Goal: Transaction & Acquisition: Purchase product/service

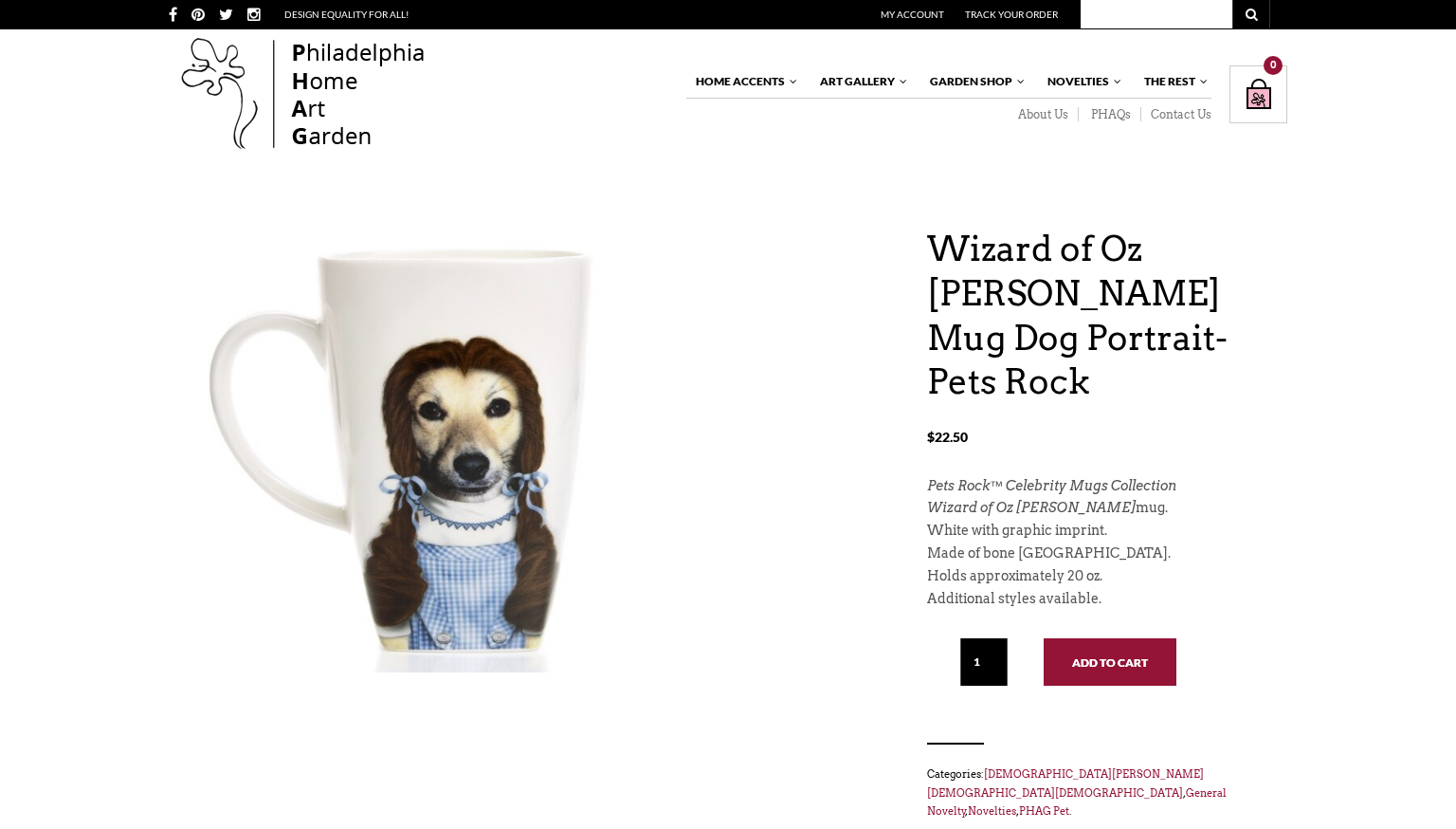
click at [1068, 639] on button "Add to cart" at bounding box center [1109, 662] width 133 height 48
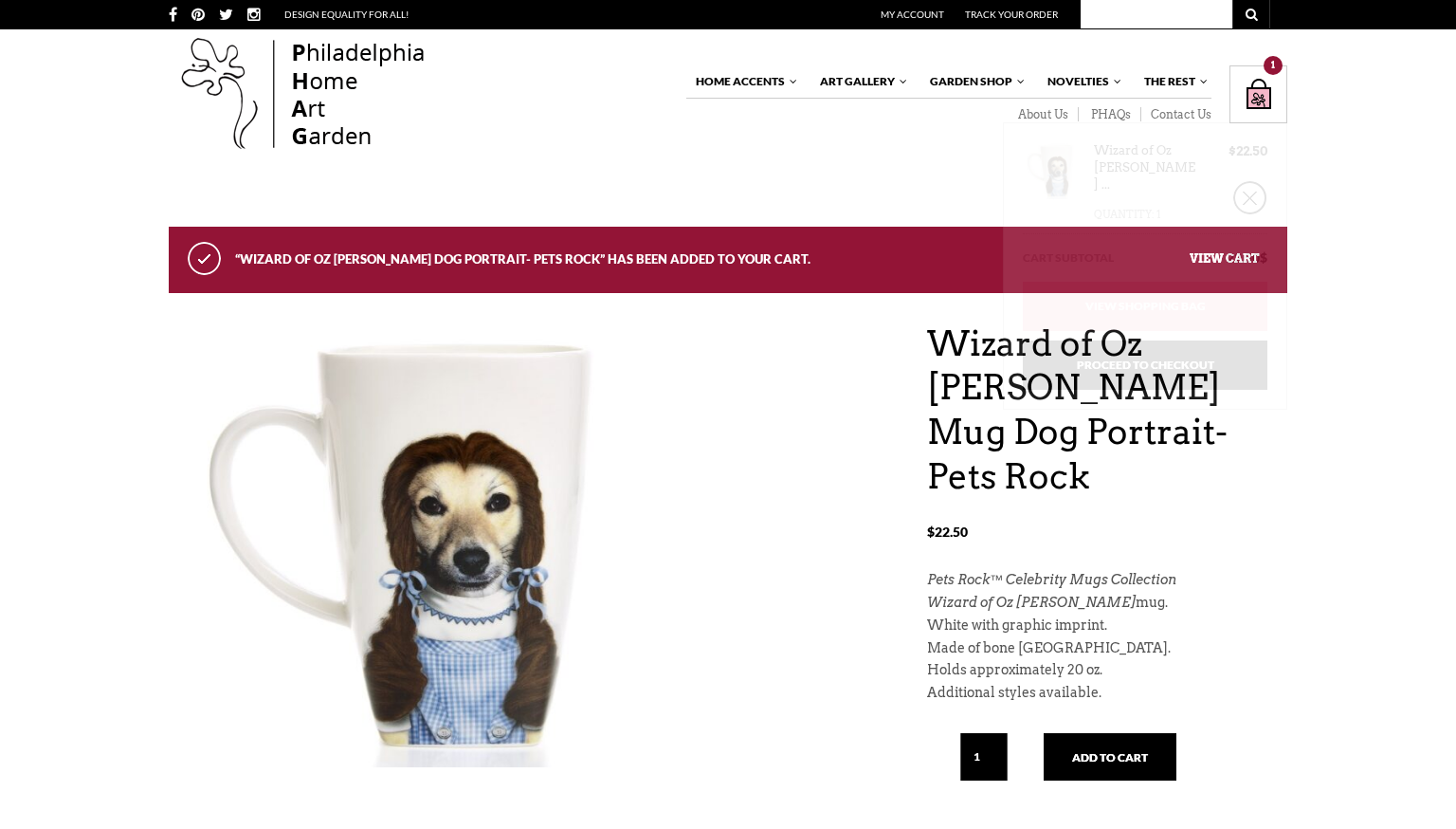
click at [1241, 101] on div "Shopping Bag $ 22.50 / 1 item(s) 1" at bounding box center [1259, 94] width 58 height 58
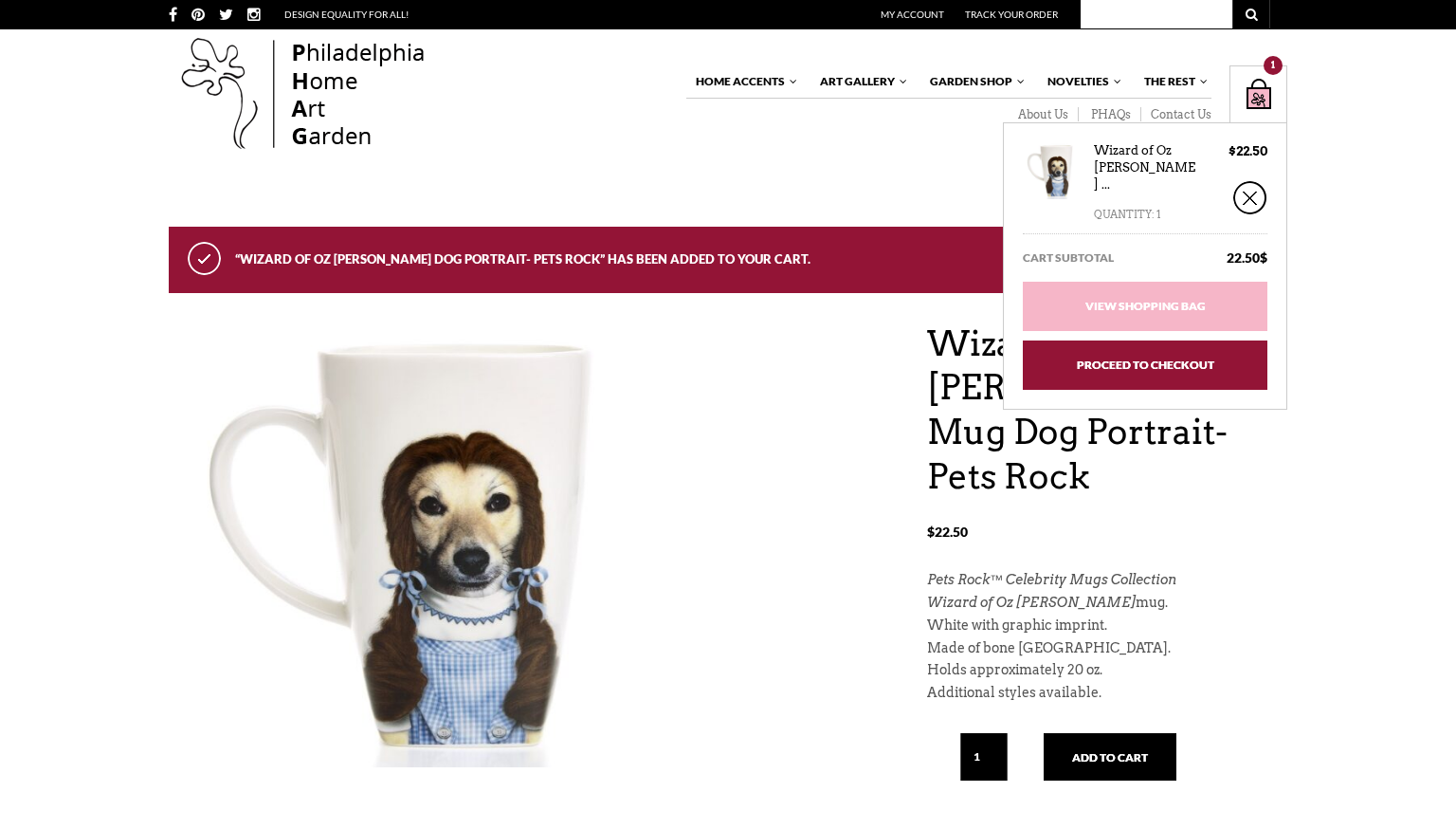
click at [1172, 344] on link "Proceed to Checkout" at bounding box center [1145, 364] width 245 height 50
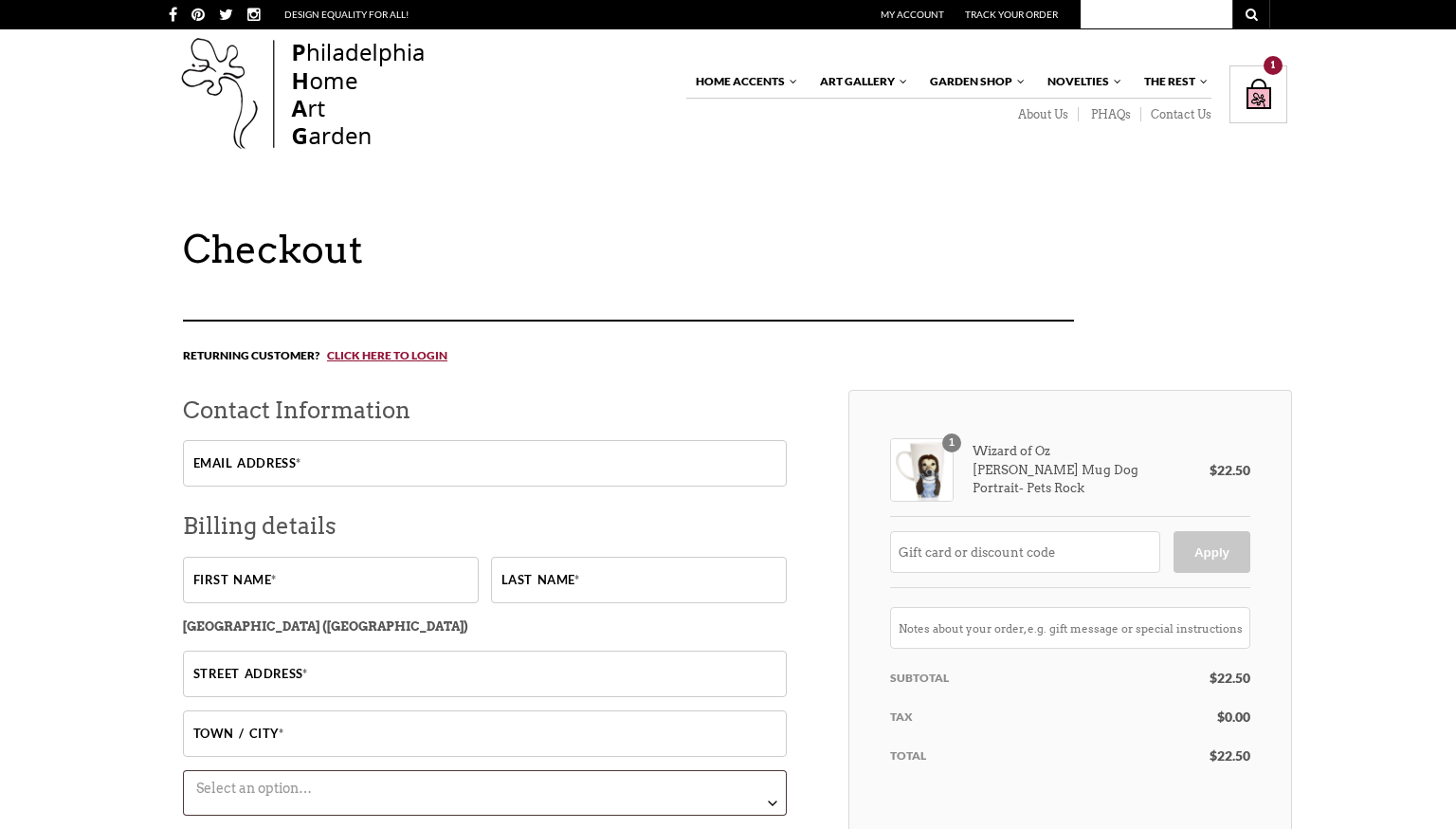
click at [678, 458] on input "Email address *" at bounding box center [485, 464] width 604 height 47
type input "c"
click at [498, 478] on input "Email address *" at bounding box center [485, 464] width 604 height 47
type input "[EMAIL_ADDRESS][DOMAIN_NAME]"
type input "[PERSON_NAME]"
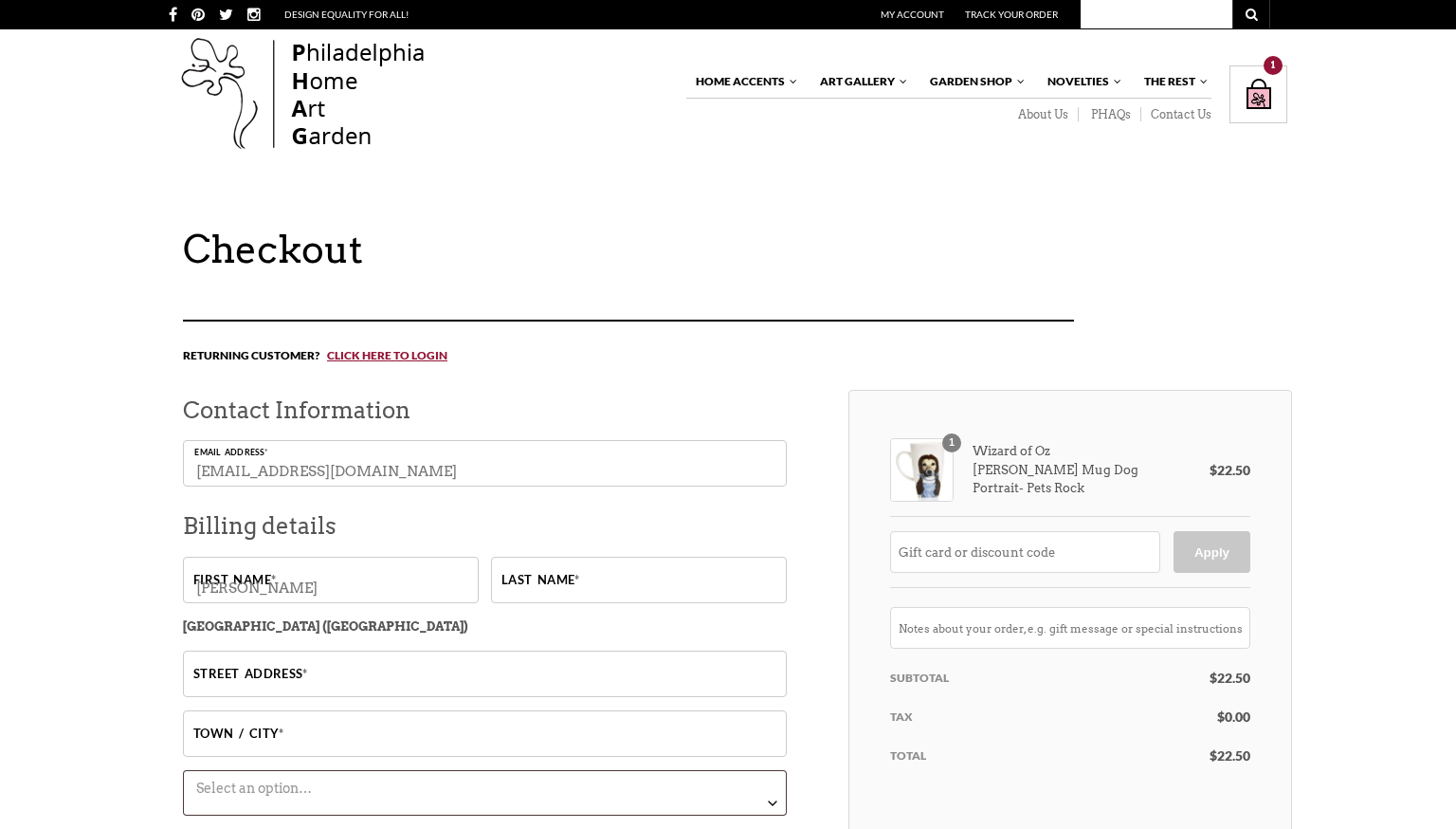
type input "[PERSON_NAME]"
type input "[STREET_ADDRESS]"
type input "Murfreesboro"
select select "TN"
type input "37129-0222"
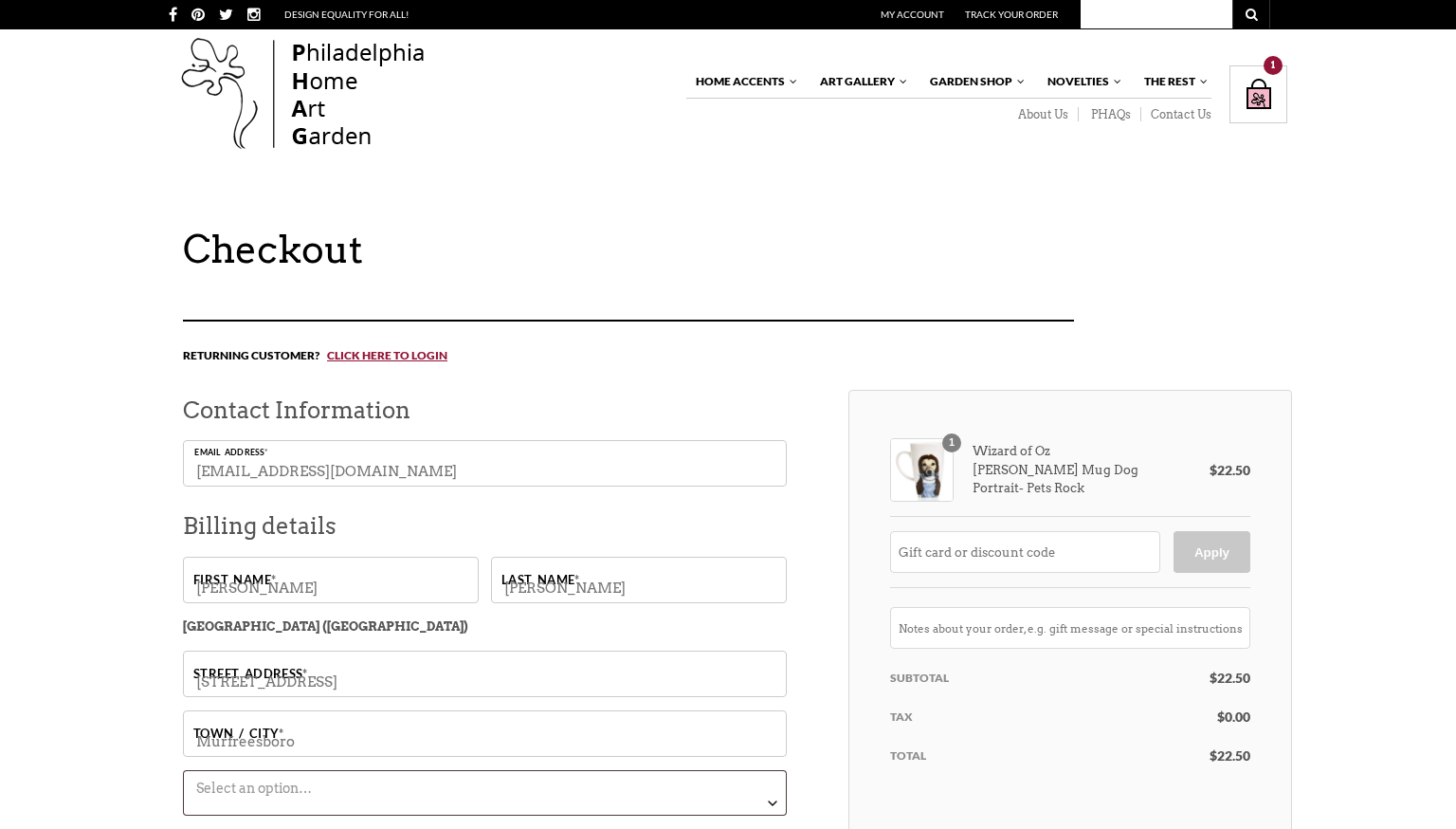
type input "6156537071"
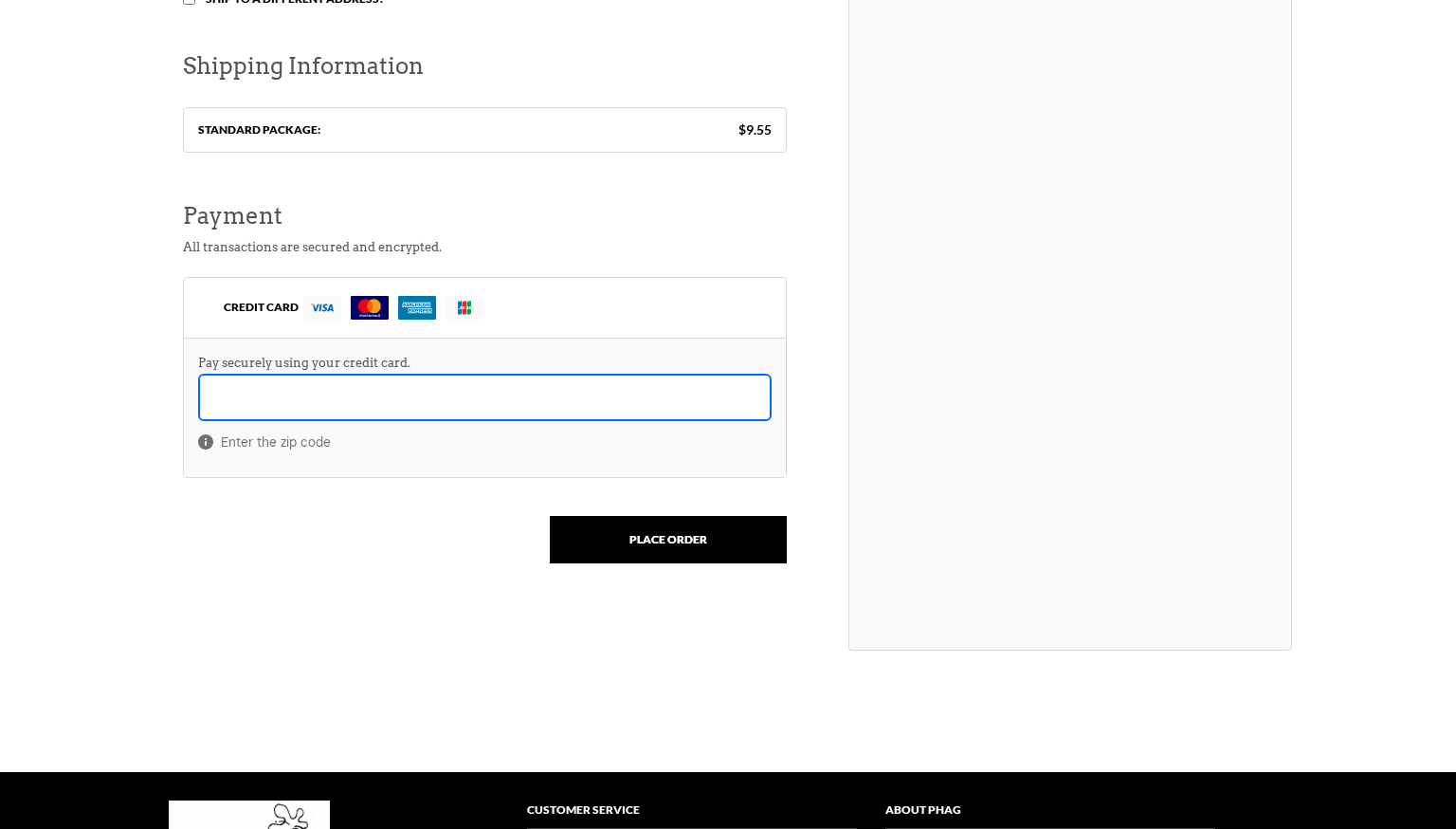
scroll to position [1008, 0]
